Goal: Transaction & Acquisition: Obtain resource

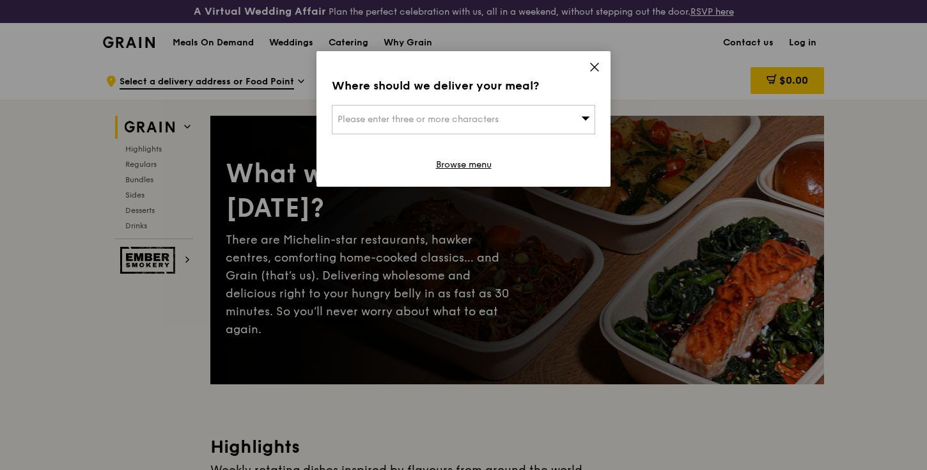
click at [590, 67] on icon at bounding box center [595, 67] width 12 height 12
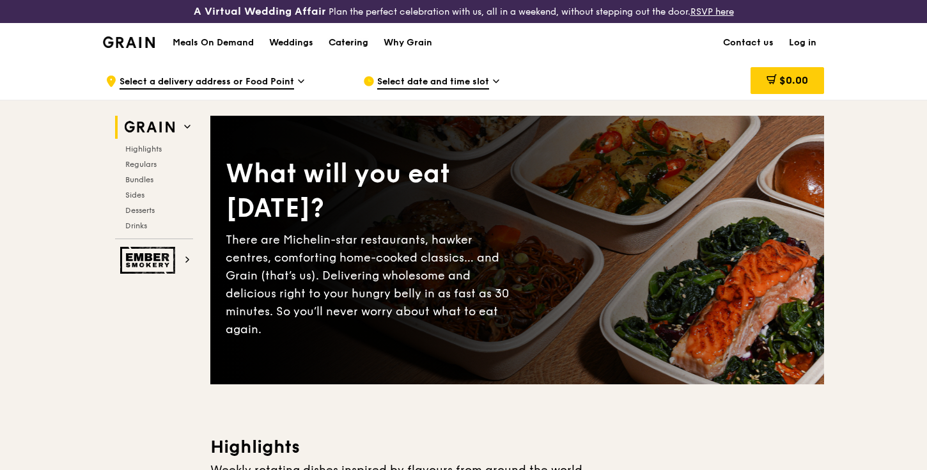
click at [335, 36] on div "Catering" at bounding box center [348, 43] width 40 height 38
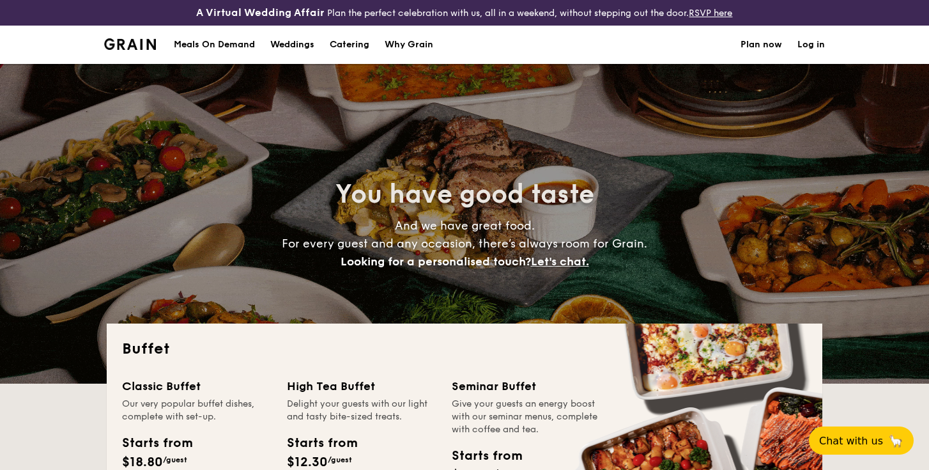
select select
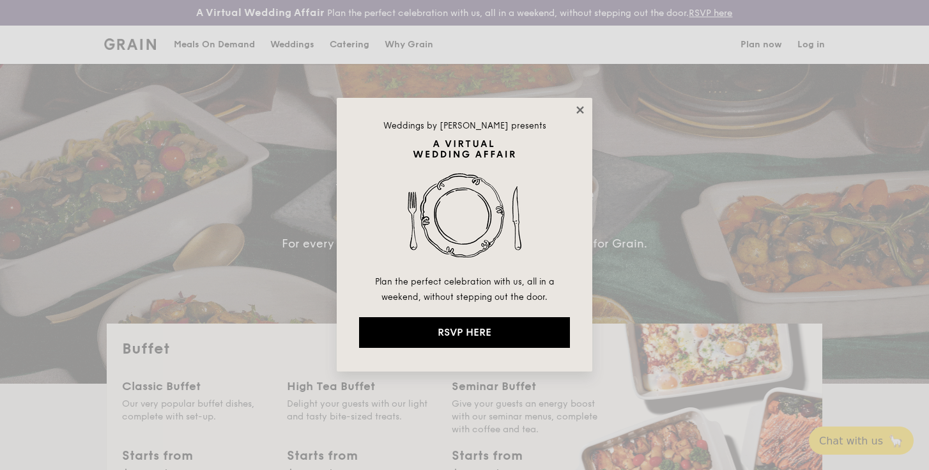
click at [581, 109] on icon at bounding box center [579, 109] width 7 height 7
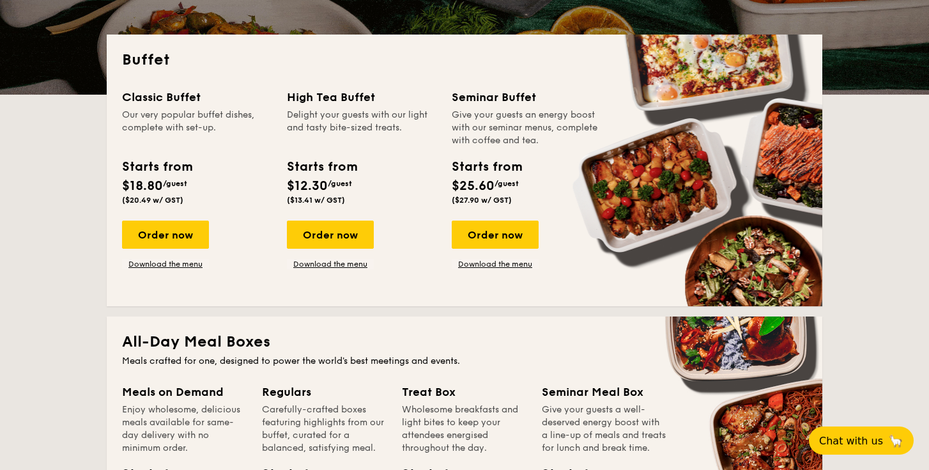
scroll to position [349, 0]
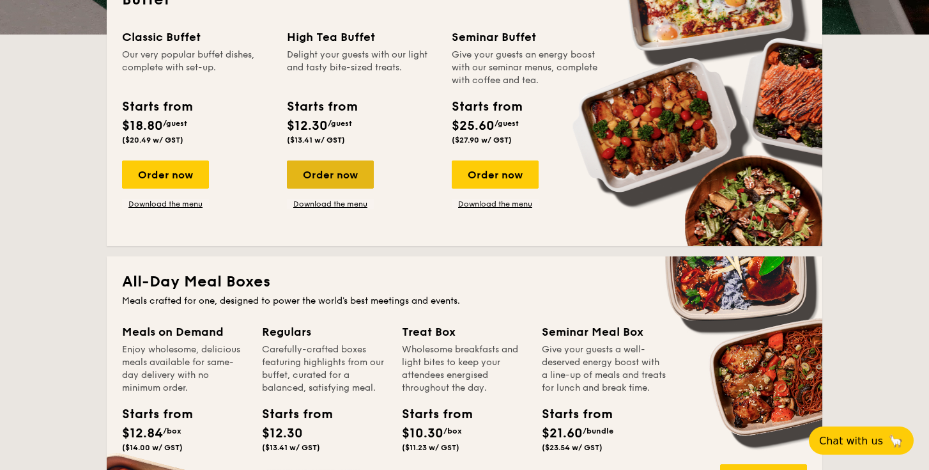
click at [328, 177] on div "Order now" at bounding box center [330, 174] width 87 height 28
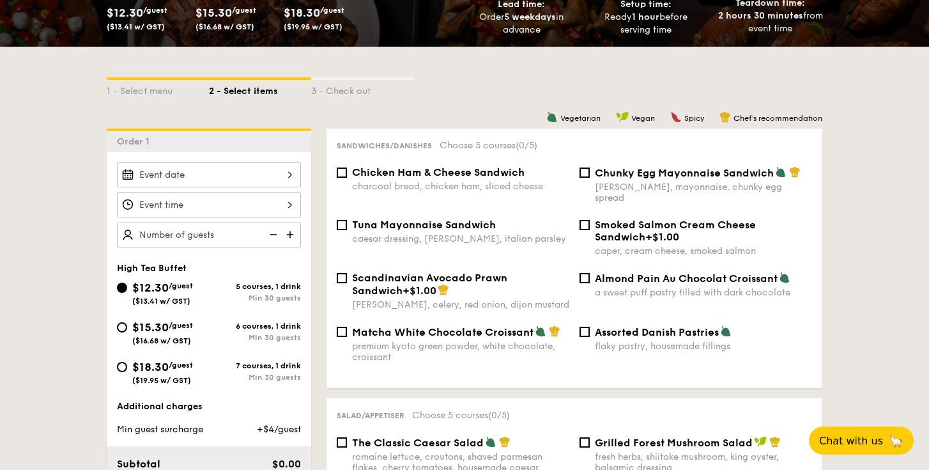
scroll to position [355, 0]
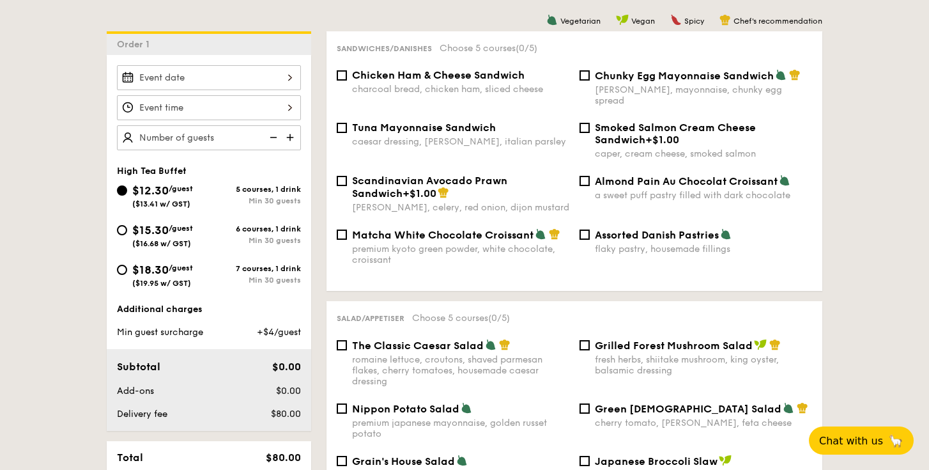
select select
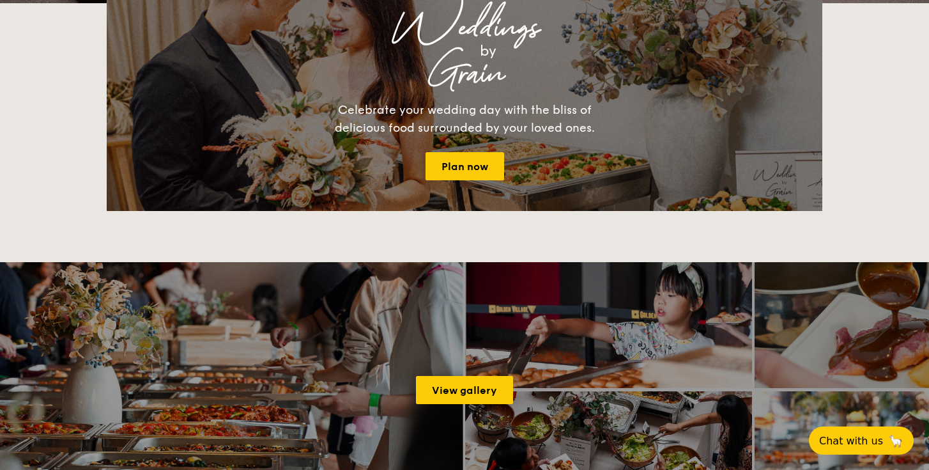
scroll to position [374, 0]
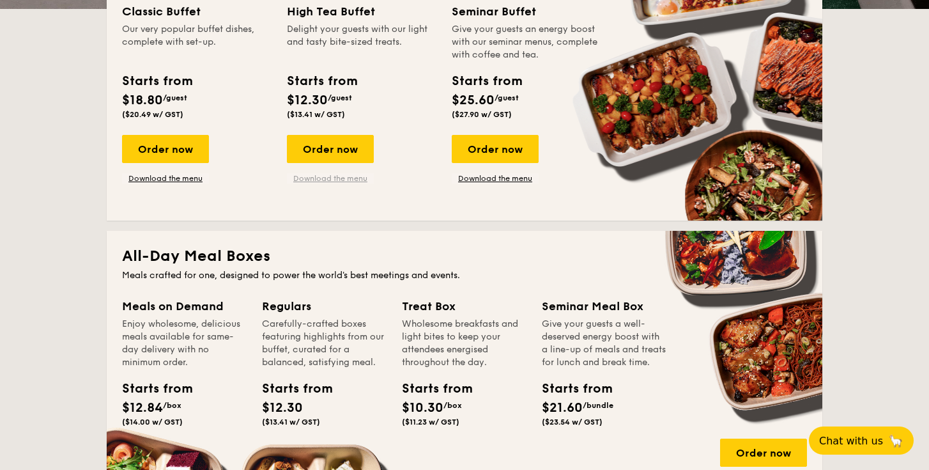
click at [325, 182] on link "Download the menu" at bounding box center [330, 178] width 87 height 10
